Goal: Use online tool/utility

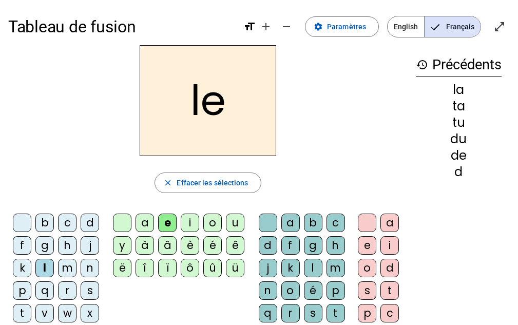
click at [422, 60] on mat-icon "history" at bounding box center [422, 65] width 12 height 12
click at [169, 183] on mat-icon "close" at bounding box center [167, 182] width 9 height 9
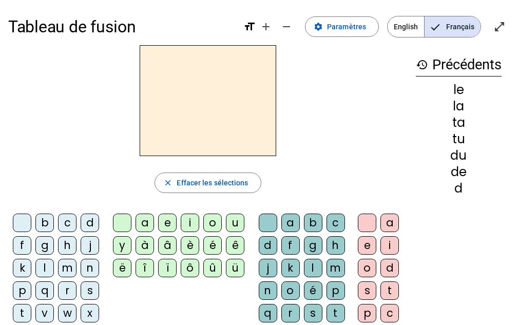
click at [88, 207] on div "close [PERSON_NAME] les sélections b c d f g h j k l m n p q r s t v w x z ç a …" at bounding box center [207, 210] width 399 height 331
click at [91, 206] on div "close [PERSON_NAME] les sélections b c d f g h j k l m n p q r s t v w x z ç a …" at bounding box center [207, 210] width 399 height 331
click at [86, 204] on div "close [PERSON_NAME] les sélections b c d f g h j k l m n p q r s t v w x z ç a …" at bounding box center [207, 210] width 399 height 331
click at [87, 206] on div "close [PERSON_NAME] les sélections b c d f g h j k l m n p q r s t v w x z ç a …" at bounding box center [207, 210] width 399 height 331
click at [88, 206] on div "close [PERSON_NAME] les sélections b c d f g h j k l m n p q r s t v w x z ç a …" at bounding box center [207, 210] width 399 height 331
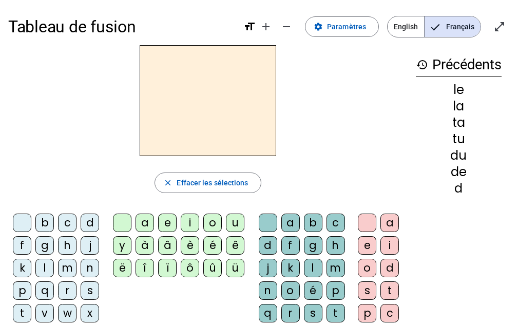
click at [86, 205] on div "close [PERSON_NAME] les sélections b c d f g h j k l m n p q r s t v w x z ç a …" at bounding box center [207, 210] width 399 height 331
click at [87, 205] on div "close [PERSON_NAME] les sélections b c d f g h j k l m n p q r s t v w x z ç a …" at bounding box center [207, 210] width 399 height 331
click at [162, 112] on h2 at bounding box center [208, 100] width 137 height 111
click at [87, 206] on div "close [PERSON_NAME] les sélections b c d f g h j k l m n p q r s t v w x z ç a …" at bounding box center [207, 210] width 399 height 331
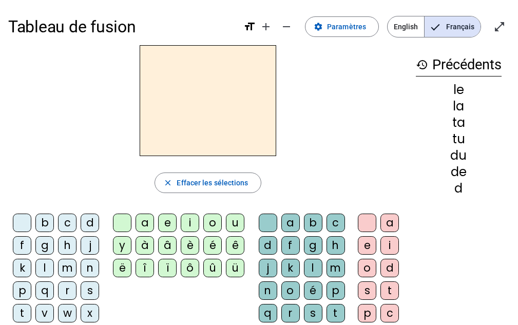
click at [89, 203] on div "close [PERSON_NAME] les sélections b c d f g h j k l m n p q r s t v w x z ç a …" at bounding box center [207, 210] width 399 height 331
click at [87, 216] on div "d" at bounding box center [90, 223] width 18 height 18
click at [167, 229] on div "e" at bounding box center [167, 223] width 18 height 18
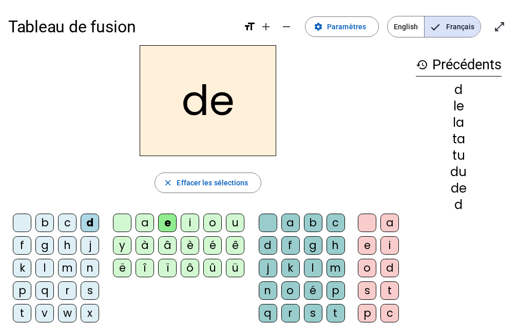
click at [236, 226] on div "u" at bounding box center [235, 223] width 18 height 18
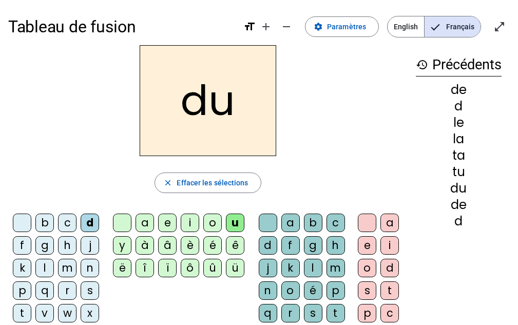
click at [18, 315] on div "t" at bounding box center [22, 313] width 18 height 18
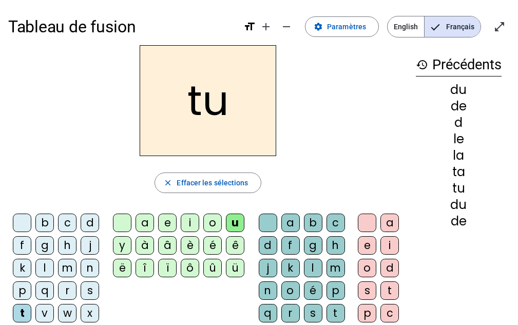
click at [142, 222] on div "a" at bounding box center [145, 223] width 18 height 18
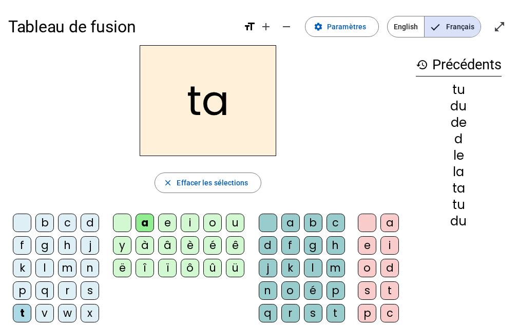
click at [41, 271] on div "l" at bounding box center [44, 268] width 18 height 18
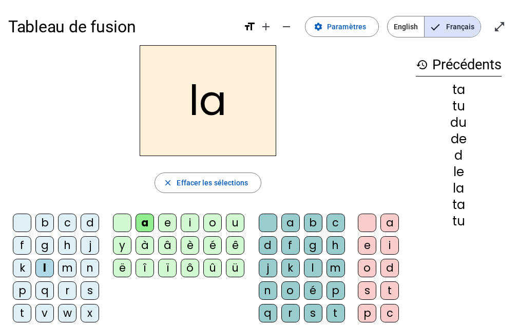
click at [166, 222] on div "e" at bounding box center [167, 223] width 18 height 18
